Goal: Task Accomplishment & Management: Use online tool/utility

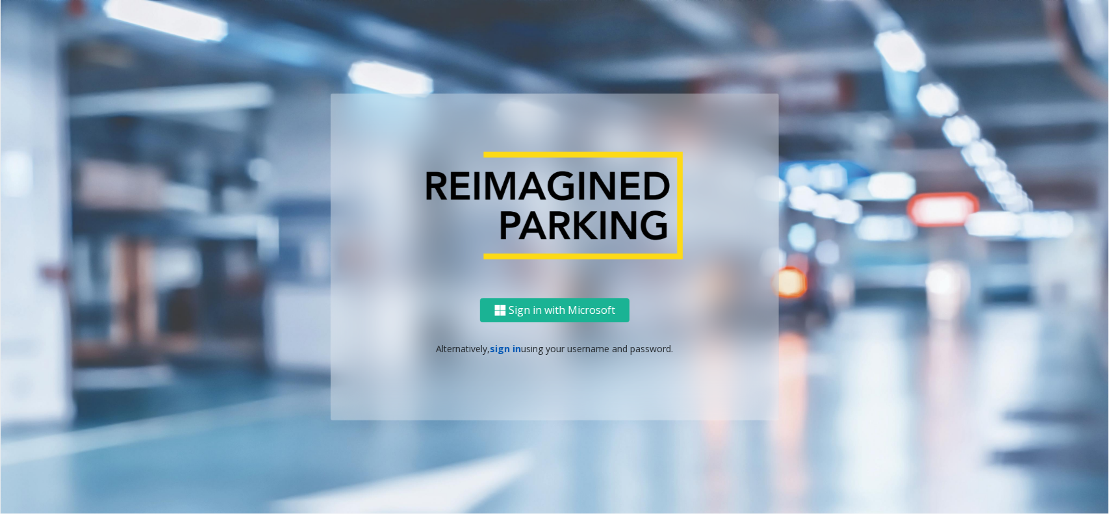
click at [503, 343] on link "sign in" at bounding box center [505, 348] width 31 height 12
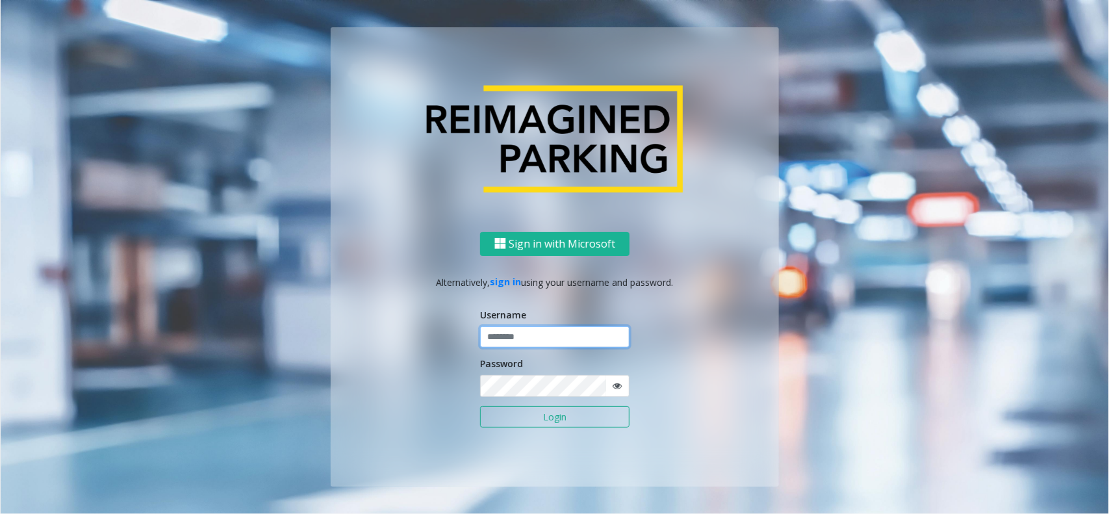
click at [531, 330] on input "text" at bounding box center [554, 337] width 149 height 22
type input "**********"
click at [557, 388] on button "Login" at bounding box center [554, 417] width 149 height 22
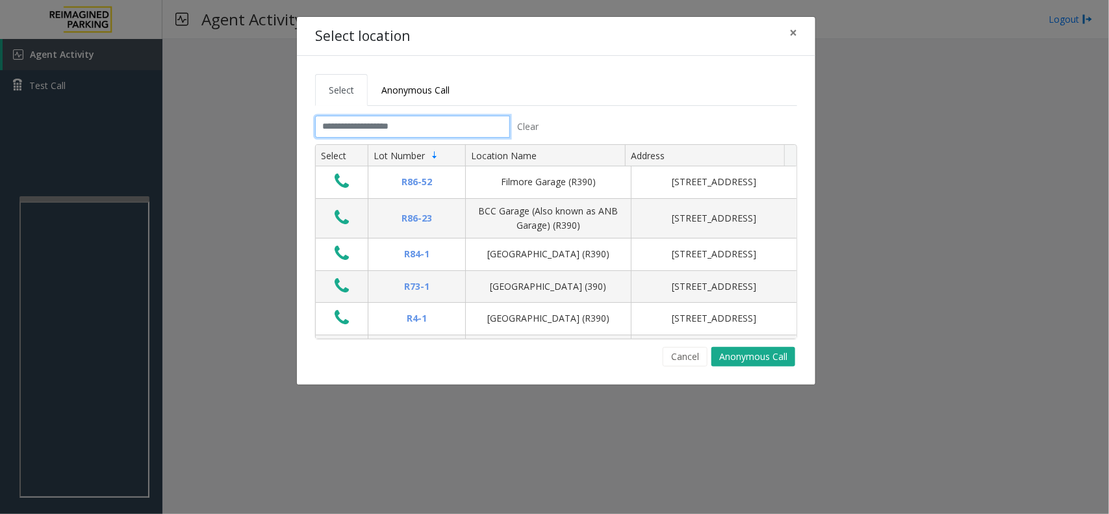
click at [341, 124] on input "text" at bounding box center [412, 127] width 195 height 22
click at [794, 31] on span "×" at bounding box center [793, 32] width 8 height 18
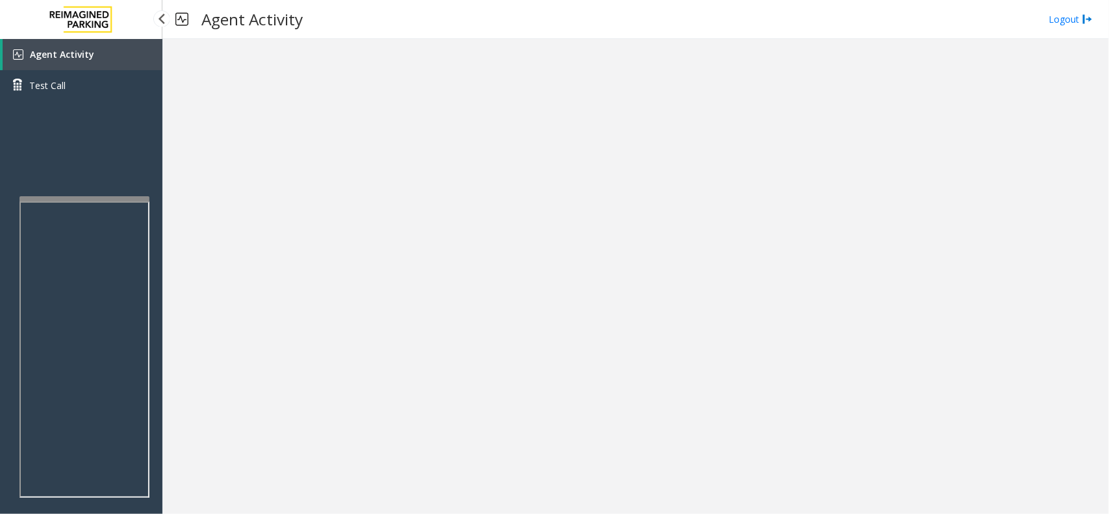
click at [102, 195] on div "Agent Activity Test Call" at bounding box center [81, 296] width 162 height 514
click at [108, 201] on iframe at bounding box center [84, 349] width 130 height 296
click at [111, 194] on div "Agent Activity Test Call" at bounding box center [81, 296] width 162 height 514
click at [112, 194] on div "Agent Activity Test Call" at bounding box center [81, 296] width 162 height 514
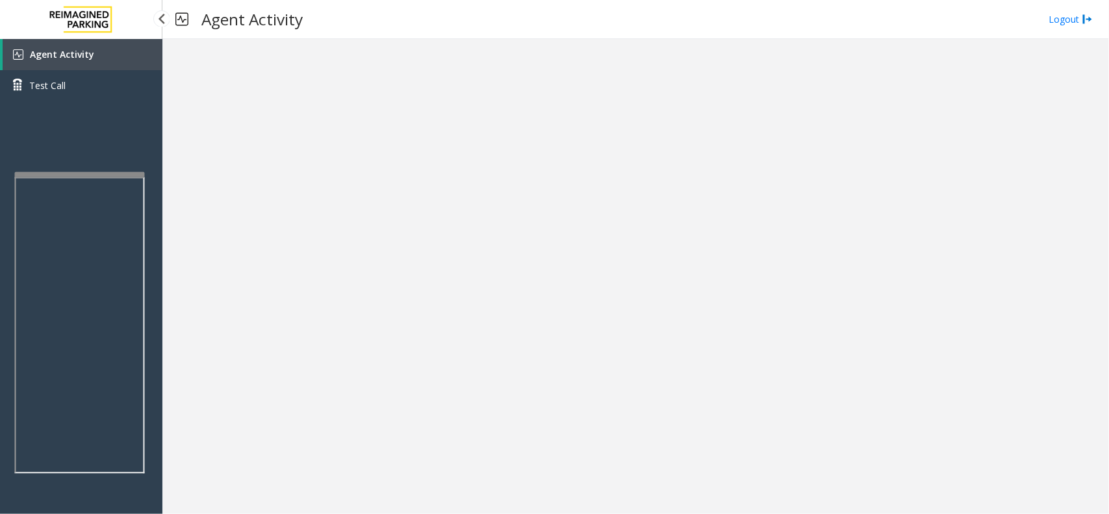
click at [108, 167] on app-root "Agent Activity Test Call × Close Powered by Umojo © 2025 Agent Activity Logout ×" at bounding box center [554, 257] width 1109 height 514
click at [125, 32] on div at bounding box center [81, 19] width 162 height 39
click at [123, 50] on link "Agent Activity" at bounding box center [83, 54] width 160 height 31
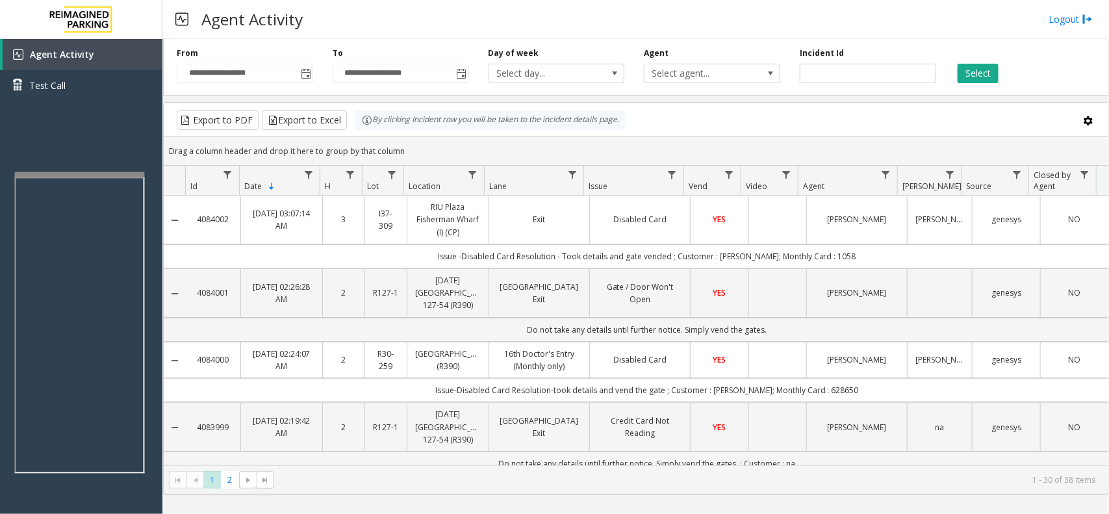
click at [450, 6] on div "Agent Activity Logout" at bounding box center [635, 19] width 946 height 39
